Goal: Navigation & Orientation: Understand site structure

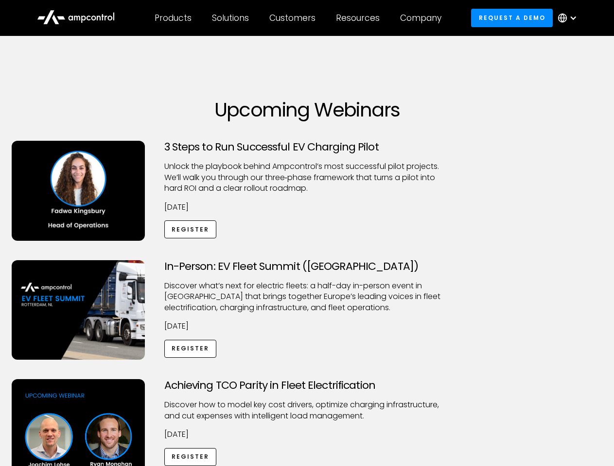
click at [299, 18] on div "Customers" at bounding box center [292, 18] width 46 height 11
click at [172, 18] on div "Products" at bounding box center [172, 18] width 37 height 11
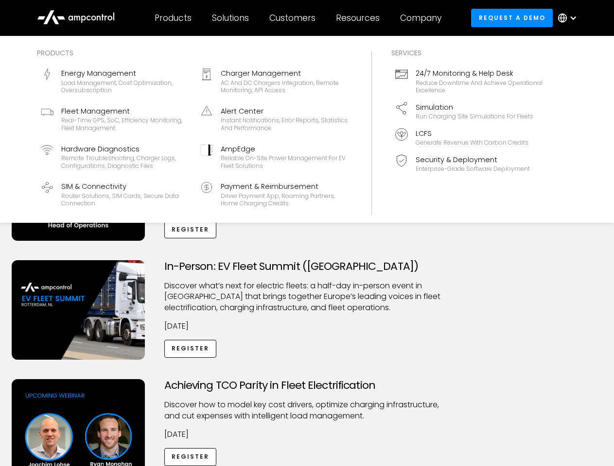
click at [231, 18] on div "Solutions" at bounding box center [230, 18] width 37 height 11
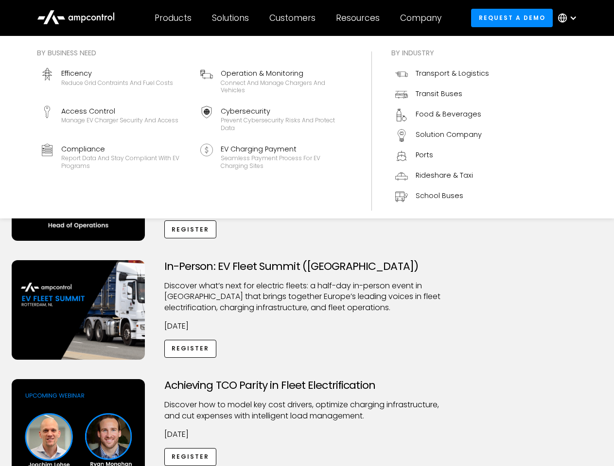
click at [294, 18] on div "Customers" at bounding box center [292, 18] width 46 height 11
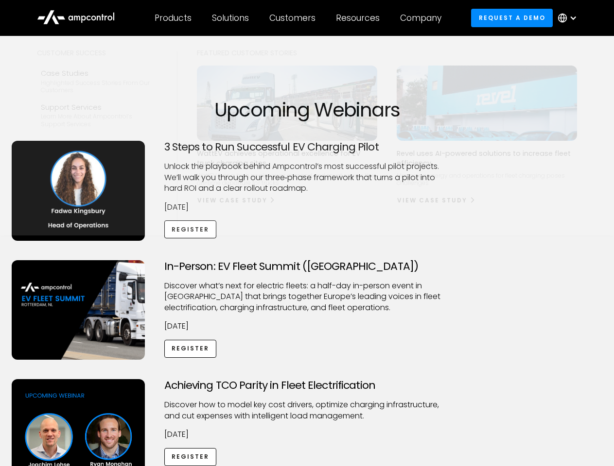
click at [359, 18] on div "Resources" at bounding box center [358, 18] width 44 height 11
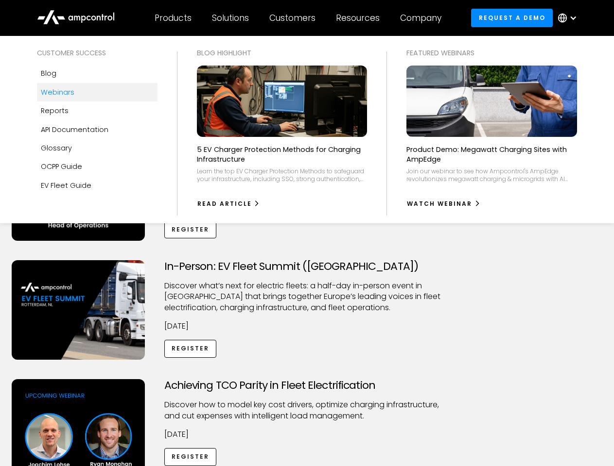
click at [424, 18] on div "Company" at bounding box center [420, 18] width 41 height 11
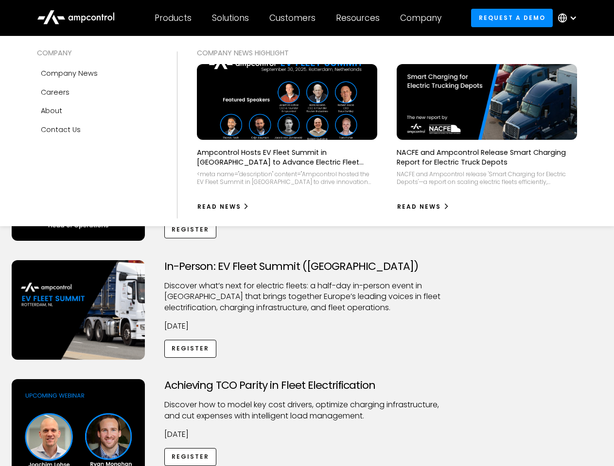
click at [569, 18] on div at bounding box center [573, 18] width 8 height 8
